Goal: Task Accomplishment & Management: Manage account settings

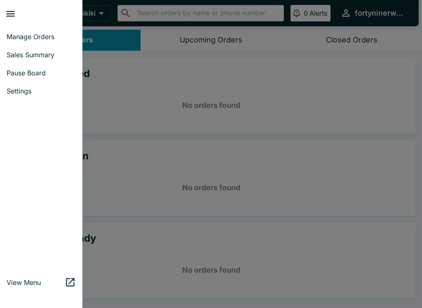
click at [26, 56] on span "Sales Summary" at bounding box center [41, 55] width 69 height 8
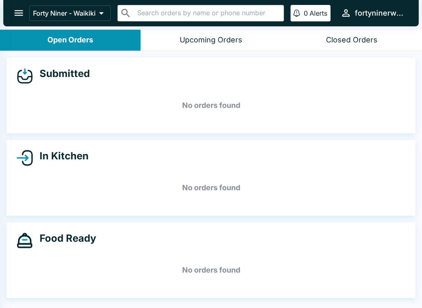
select select "03:00"
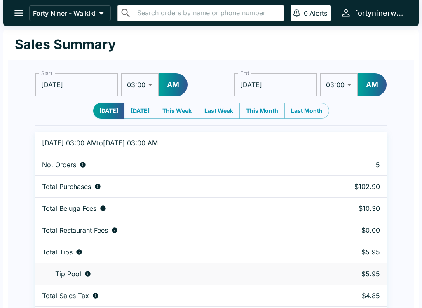
click at [17, 17] on icon "open drawer" at bounding box center [18, 12] width 11 height 11
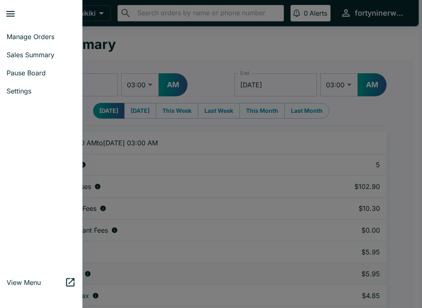
click at [19, 41] on link "Manage Orders" at bounding box center [41, 37] width 82 height 18
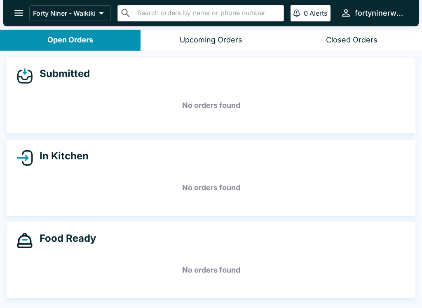
click at [19, 16] on icon "open drawer" at bounding box center [18, 13] width 9 height 6
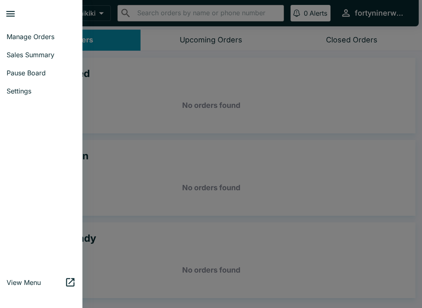
click at [21, 59] on link "Sales Summary" at bounding box center [41, 55] width 82 height 18
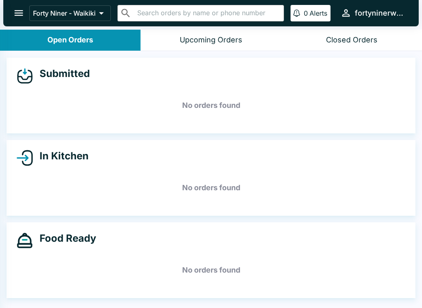
select select "03:00"
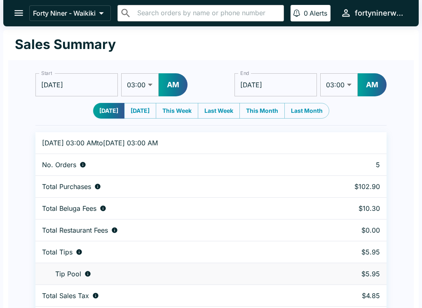
click at [19, 15] on icon "open drawer" at bounding box center [18, 12] width 11 height 11
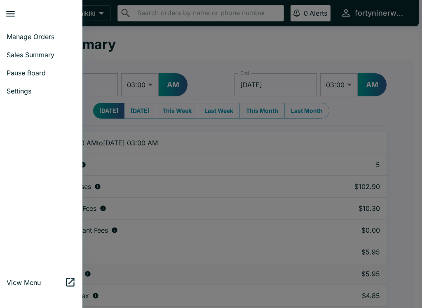
click at [23, 41] on link "Manage Orders" at bounding box center [41, 37] width 82 height 18
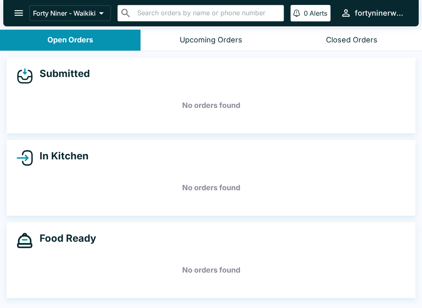
click at [20, 16] on icon "open drawer" at bounding box center [18, 12] width 11 height 11
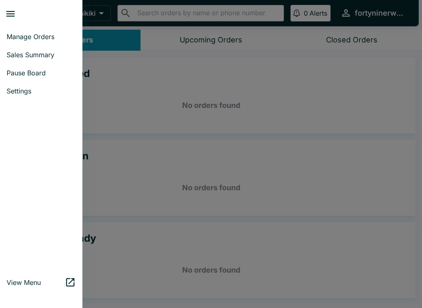
click at [47, 57] on span "Sales Summary" at bounding box center [41, 55] width 69 height 8
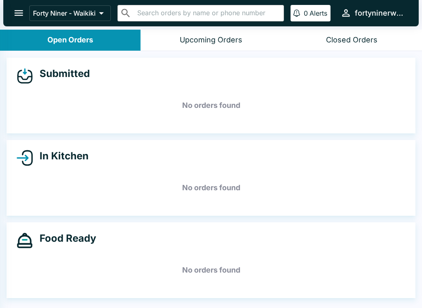
select select "03:00"
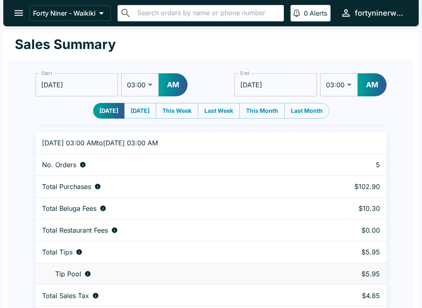
click at [23, 16] on icon "open drawer" at bounding box center [18, 12] width 11 height 11
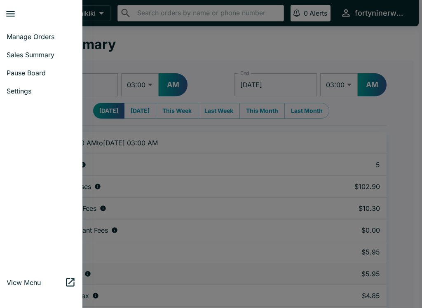
click at [49, 42] on link "Manage Orders" at bounding box center [41, 37] width 82 height 18
